Goal: Task Accomplishment & Management: Complete application form

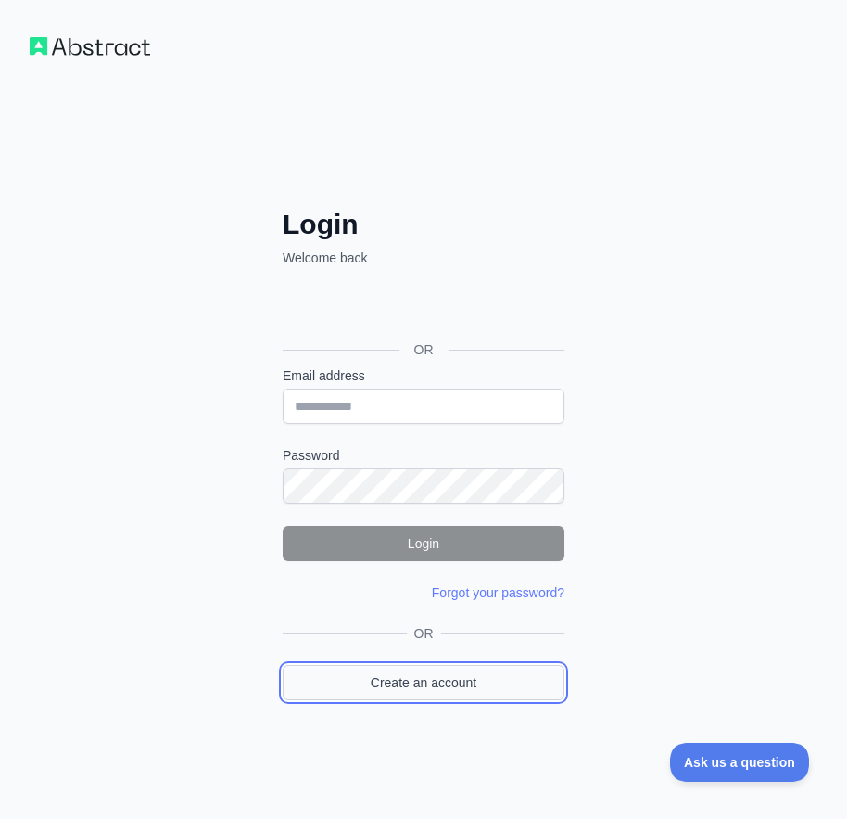
click at [505, 685] on link "Create an account" at bounding box center [424, 682] width 282 height 35
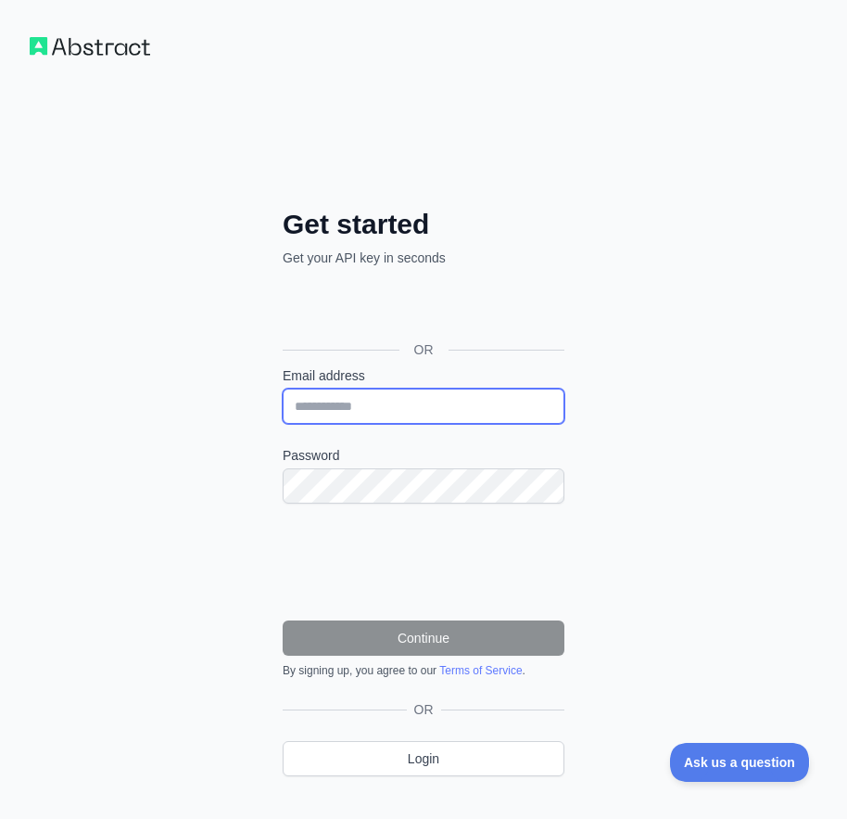
click at [424, 393] on input "Email address" at bounding box center [424, 405] width 282 height 35
paste input "**********"
type input "**********"
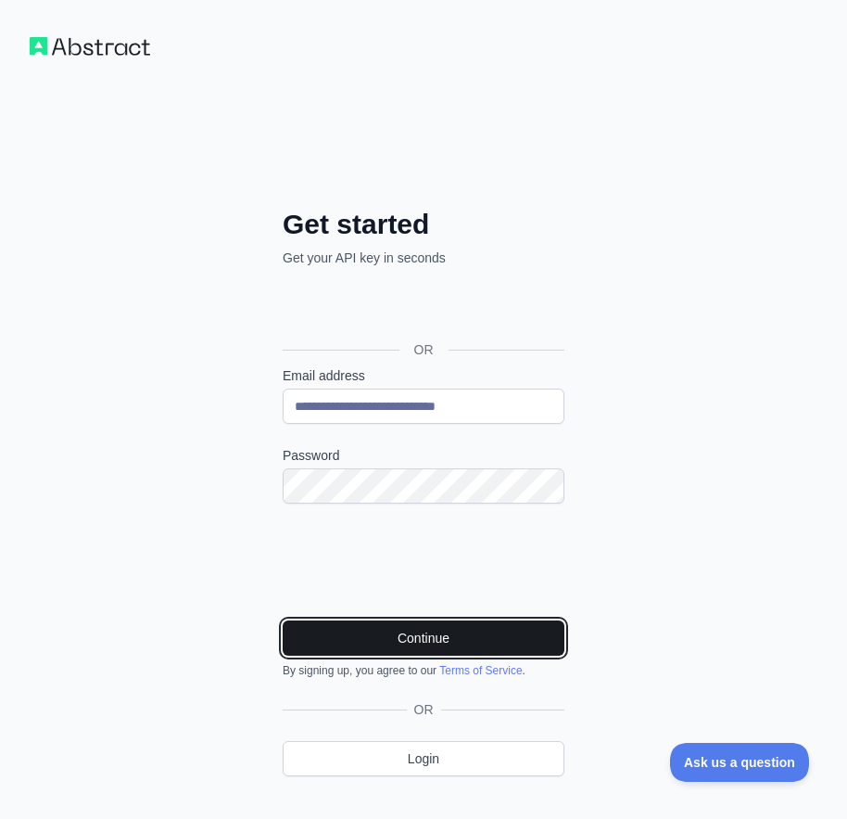
click at [346, 631] on button "Continue" at bounding box center [424, 637] width 282 height 35
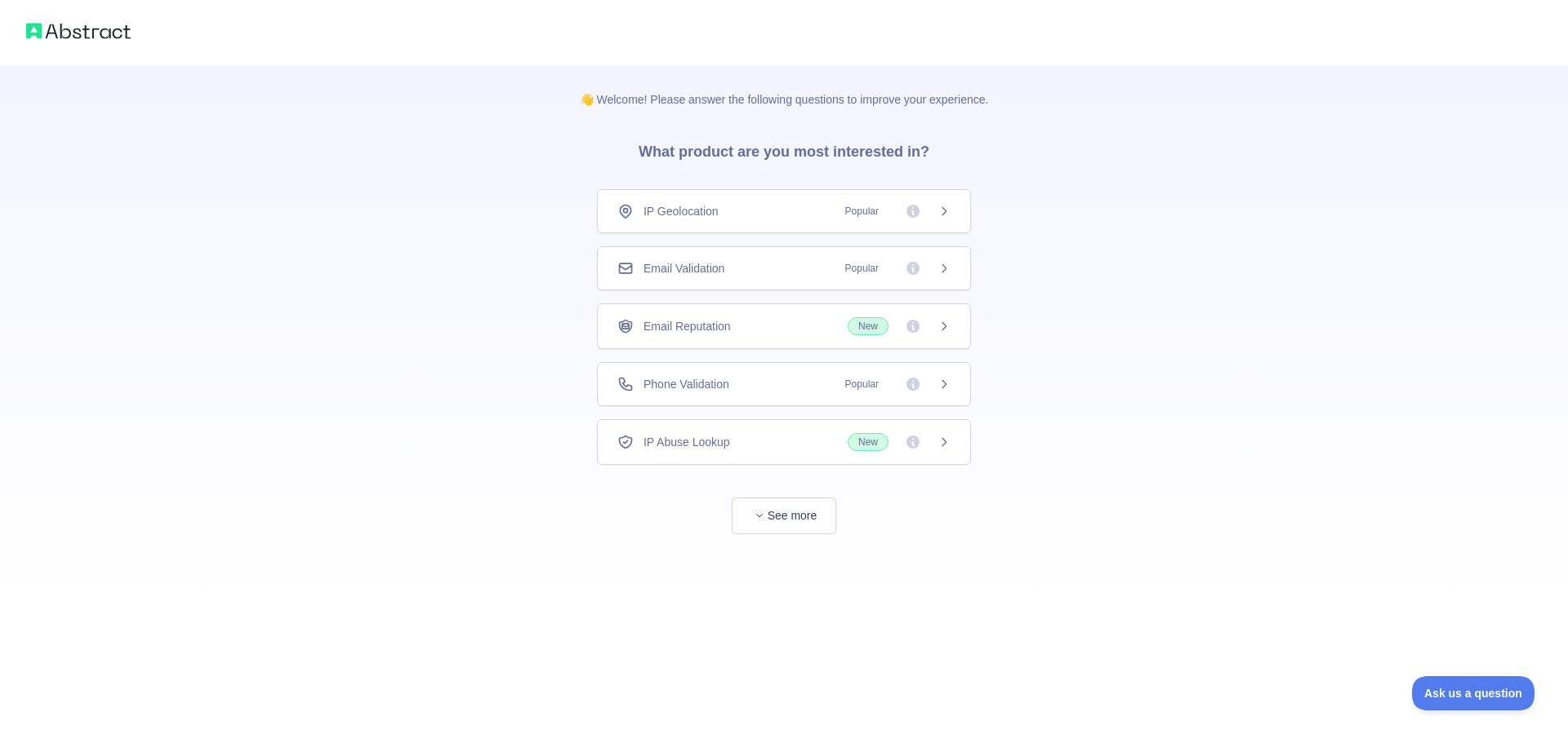
click at [1532, 261] on div "👋 Welcome! Please answer the following questions to improve your experience. Wh…" at bounding box center [784, 299] width 1568 height 600
click at [783, 272] on div "Email Validation Popular" at bounding box center [784, 269] width 333 height 17
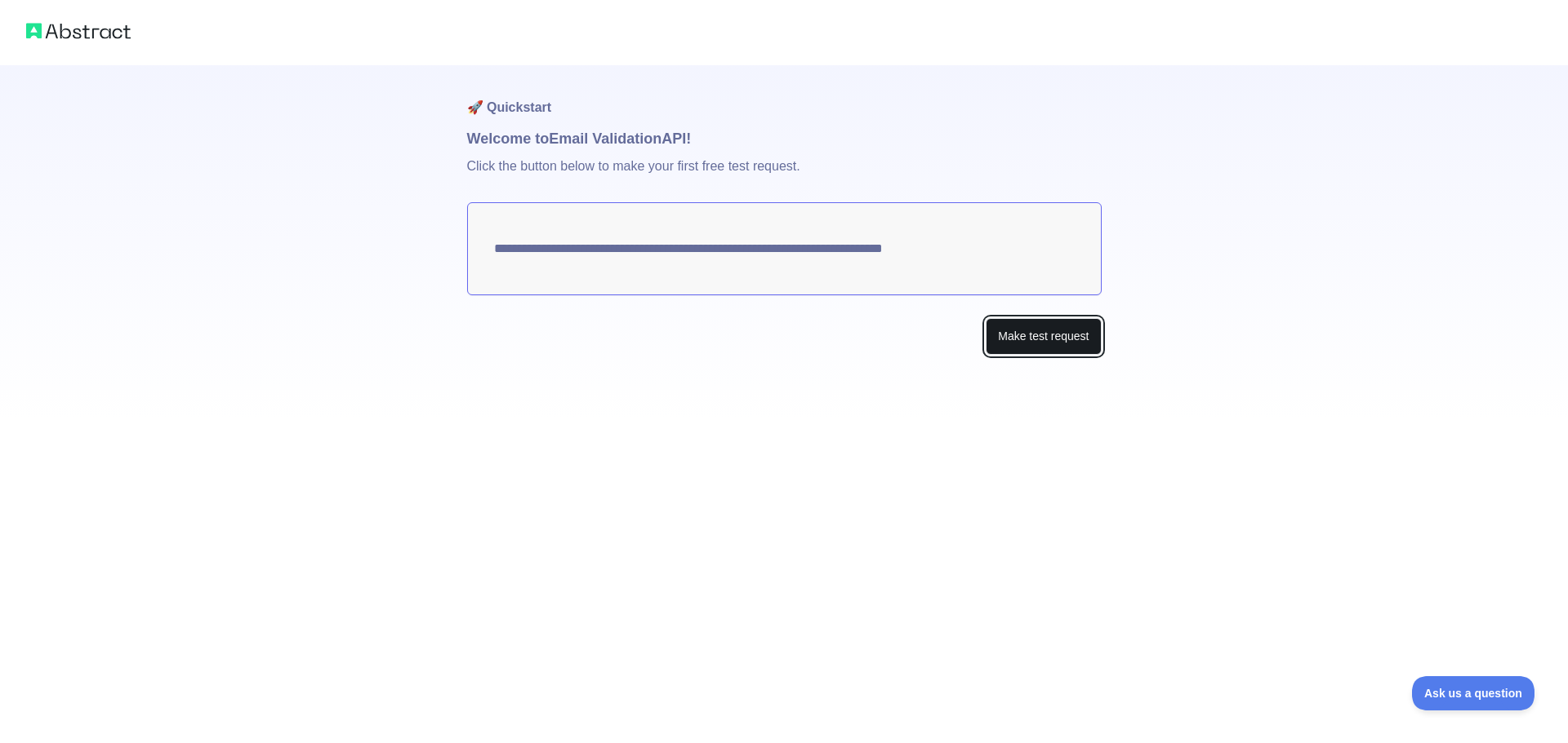
click at [1022, 339] on button "Make test request" at bounding box center [1043, 337] width 115 height 37
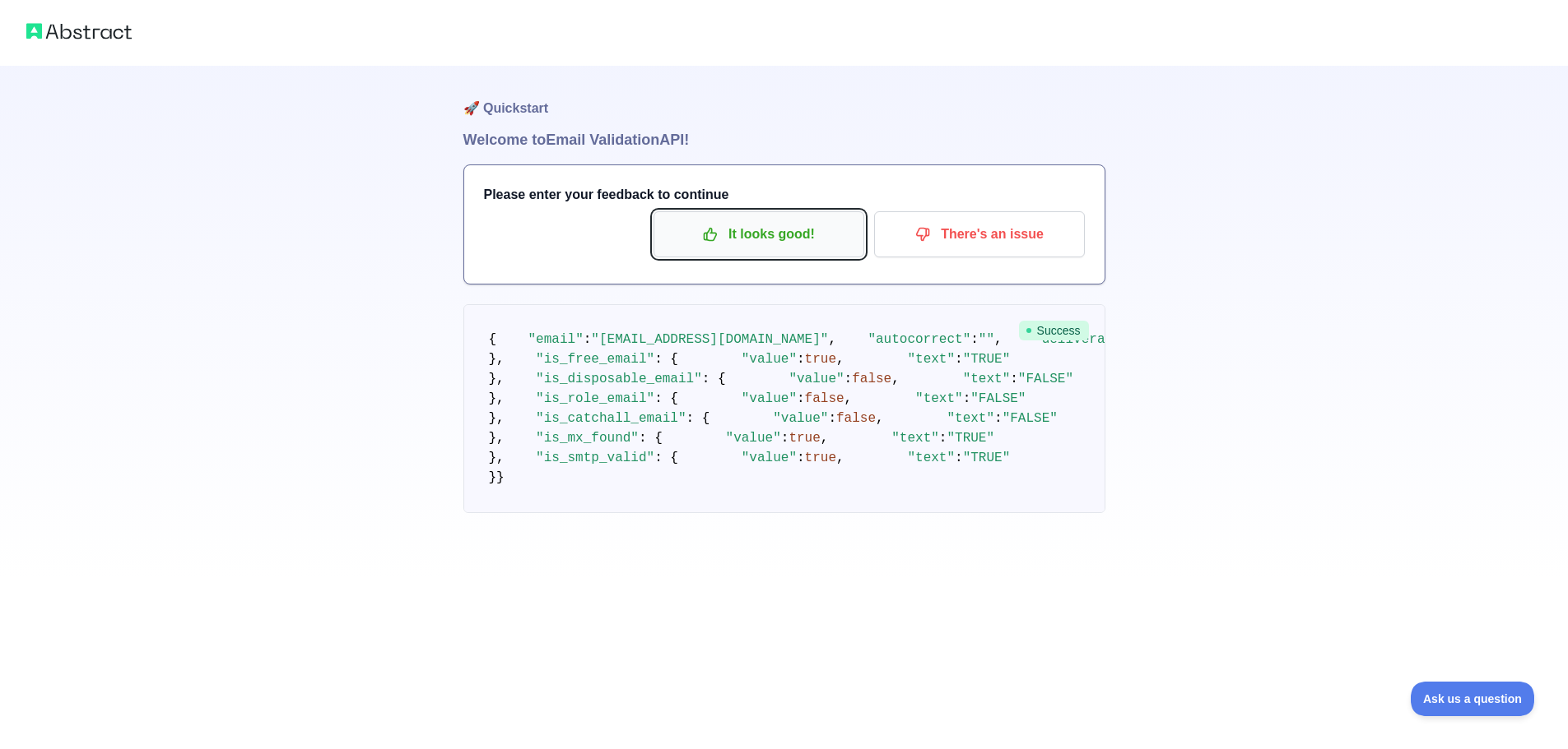
click at [771, 240] on p "It looks good!" at bounding box center [758, 234] width 186 height 28
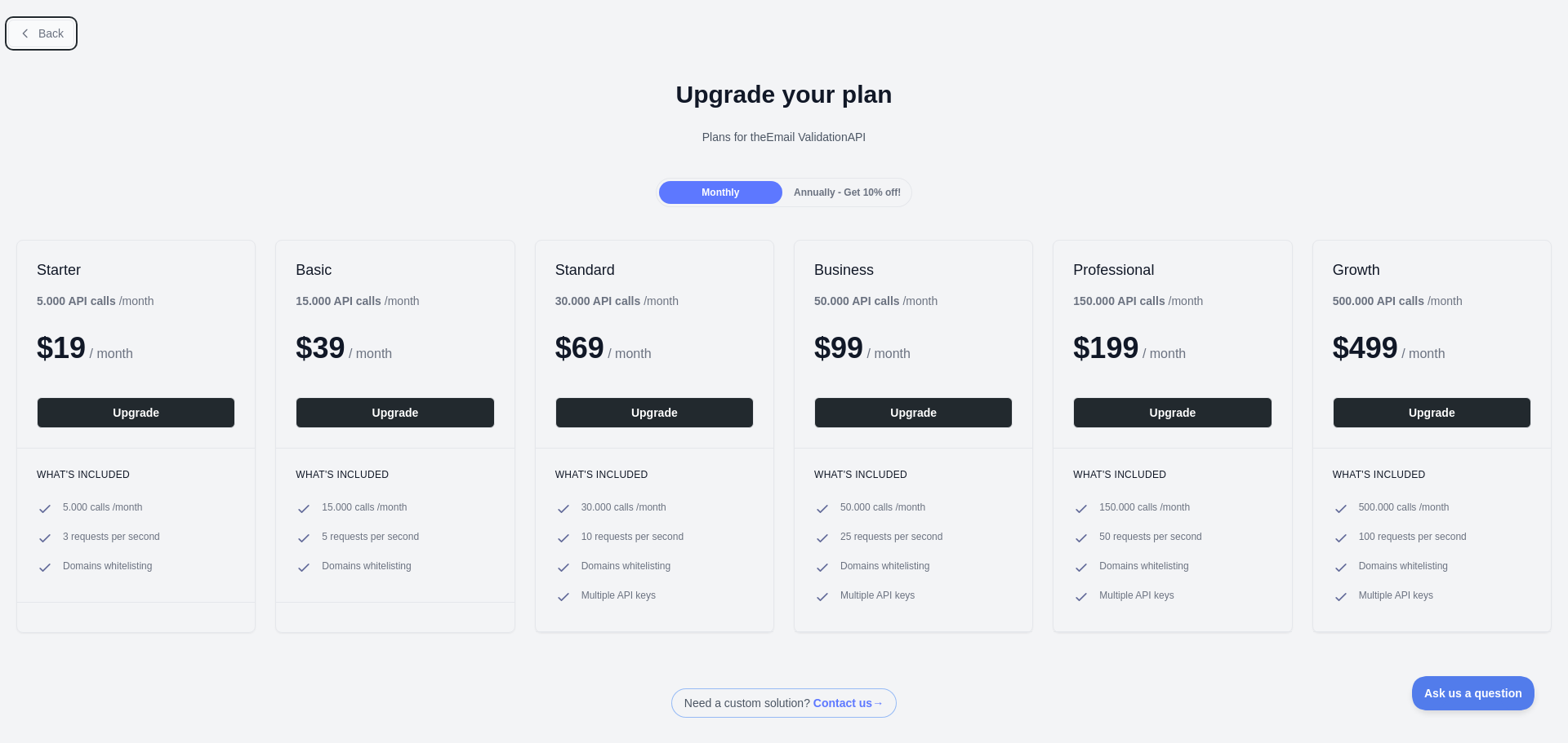
click at [47, 33] on span "Back" at bounding box center [51, 33] width 26 height 13
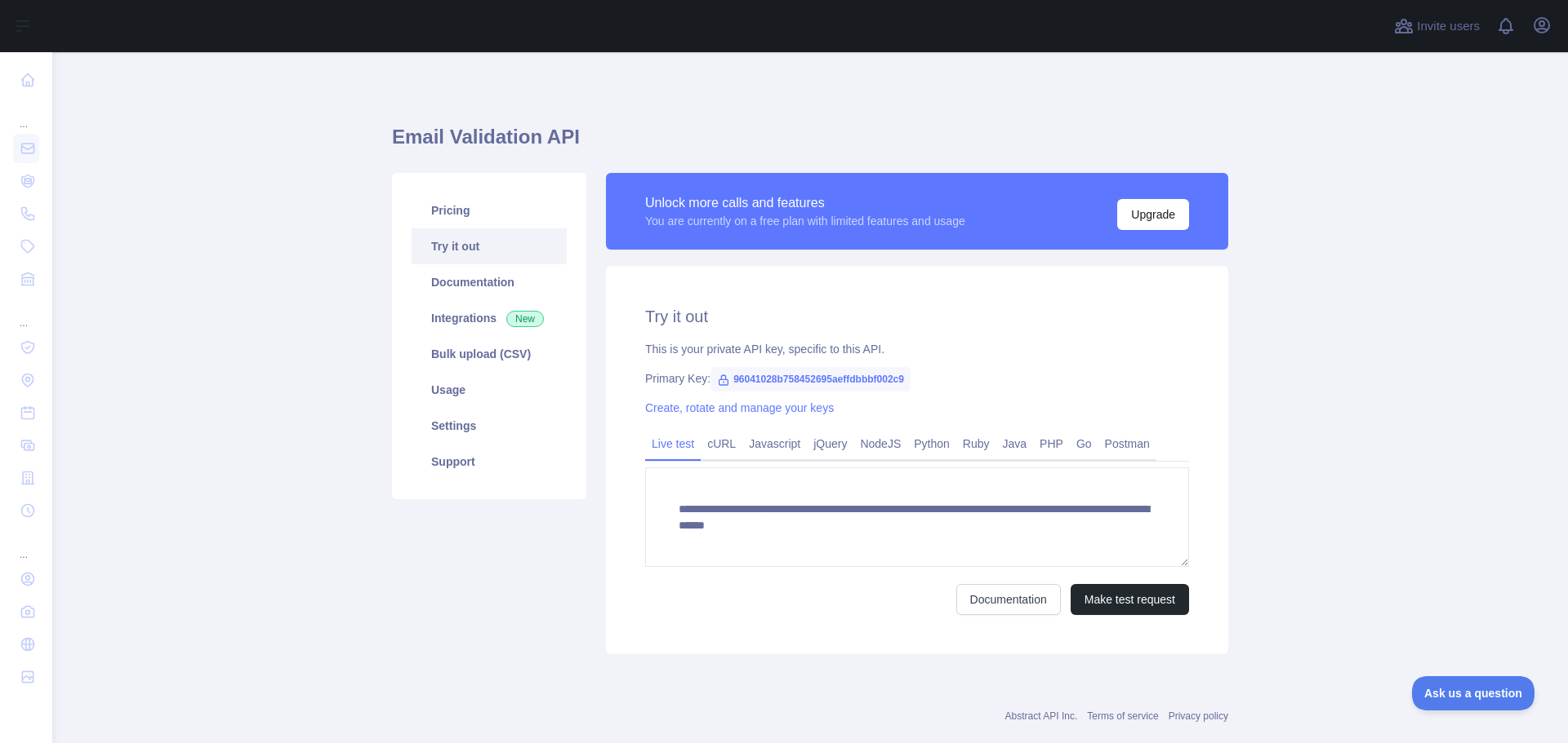
click at [785, 384] on span "96041028b758452695aeffdbbbf002c9" at bounding box center [810, 379] width 200 height 25
drag, startPoint x: 785, startPoint y: 384, endPoint x: 767, endPoint y: 375, distance: 20.1
click at [767, 375] on span "96041028b758452695aeffdbbbf002c9" at bounding box center [810, 379] width 200 height 25
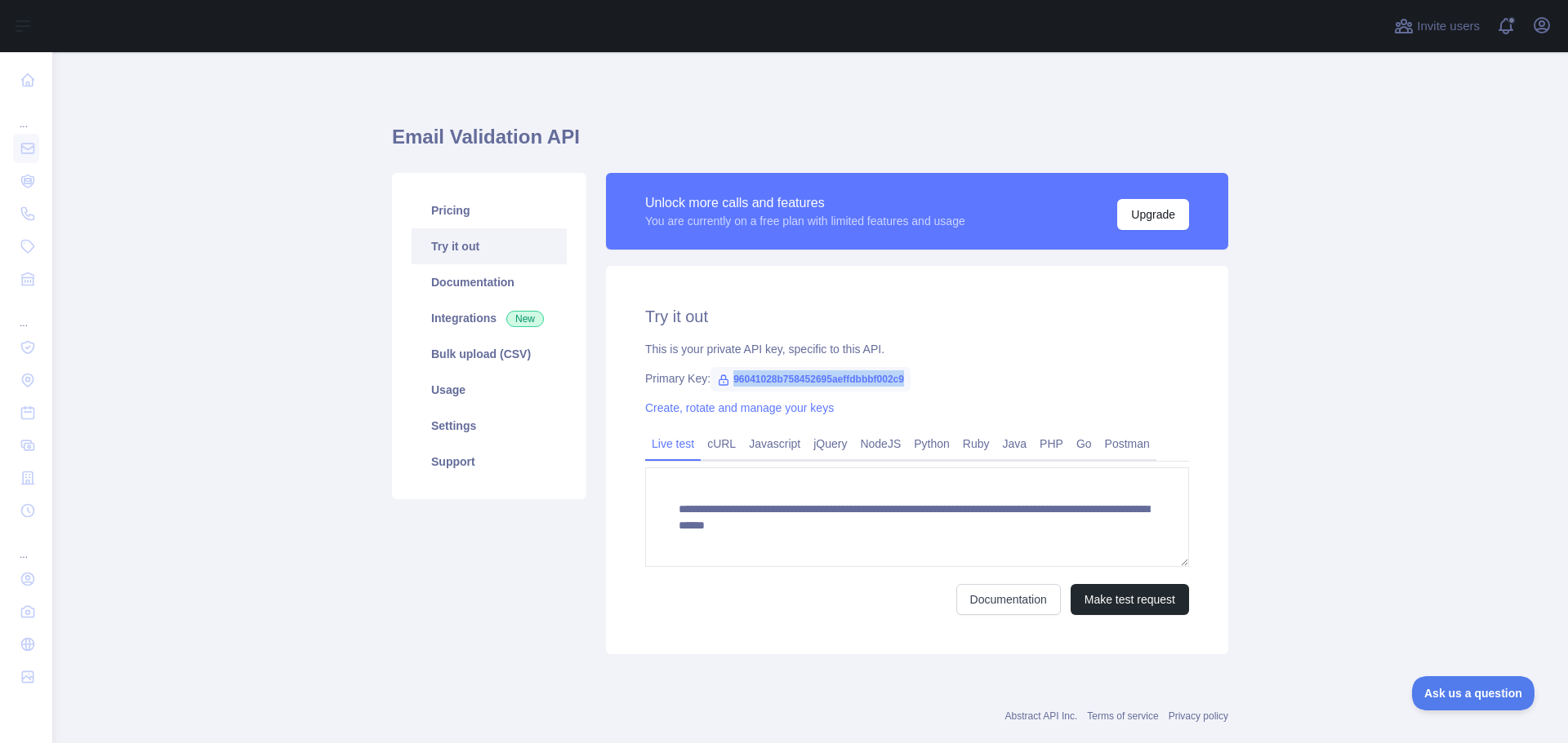
copy span "96041028b758452695aeffdbbbf002c9"
drag, startPoint x: 233, startPoint y: 124, endPoint x: 850, endPoint y: 5, distance: 628.4
click at [240, 122] on main "**********" at bounding box center [810, 397] width 1515 height 691
